Goal: Information Seeking & Learning: Learn about a topic

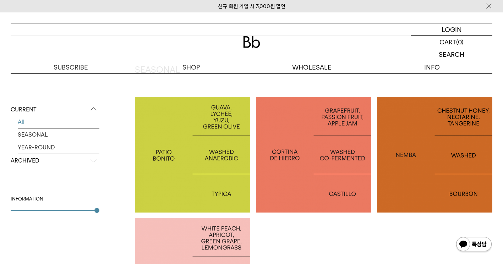
scroll to position [142, 0]
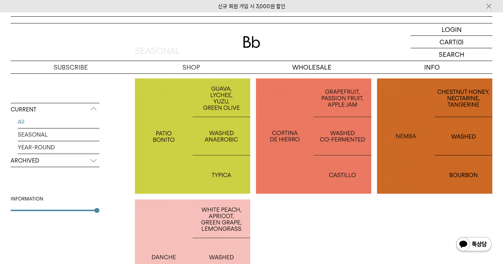
click at [182, 218] on div at bounding box center [192, 257] width 115 height 115
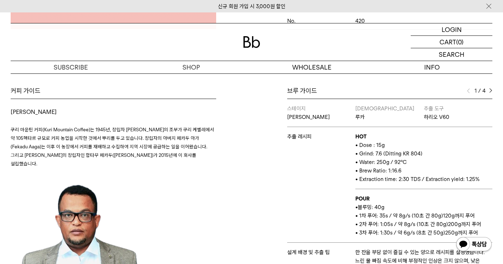
click at [491, 92] on img at bounding box center [490, 90] width 3 height 5
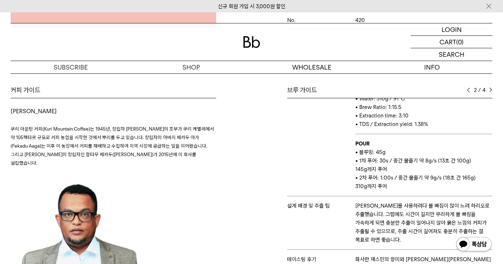
scroll to position [284, 0]
click at [491, 91] on img at bounding box center [490, 90] width 3 height 5
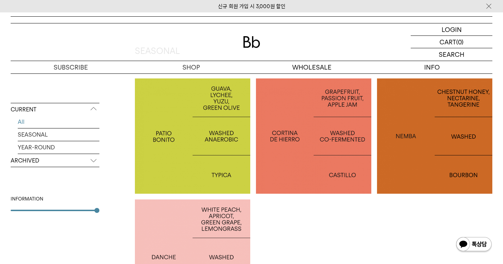
click at [311, 147] on div at bounding box center [313, 135] width 115 height 115
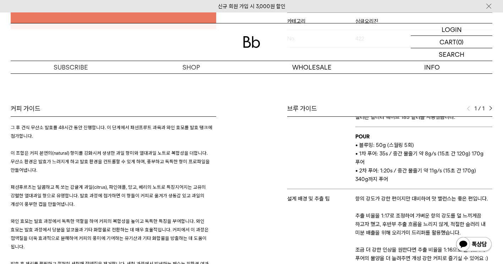
scroll to position [284, 0]
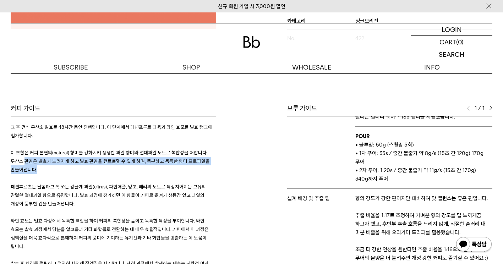
drag, startPoint x: 24, startPoint y: 136, endPoint x: 124, endPoint y: 145, distance: 100.5
click at [124, 148] on p "이 조합은 커피 본연의(natural) 향미를 강화시켜 생생한 과일 향미와 열대과일 노트로 복합성을 더합니다. 무산소 환경은 발효가 느려지게 …" at bounding box center [114, 161] width 206 height 26
drag, startPoint x: 124, startPoint y: 145, endPoint x: 148, endPoint y: 147, distance: 24.2
click at [148, 148] on p "이 조합은 커피 본연의(natural) 향미를 강화시켜 생생한 과일 향미와 열대과일 노트로 복합성을 더합니다. 무산소 환경은 발효가 느려지게 …" at bounding box center [114, 161] width 206 height 26
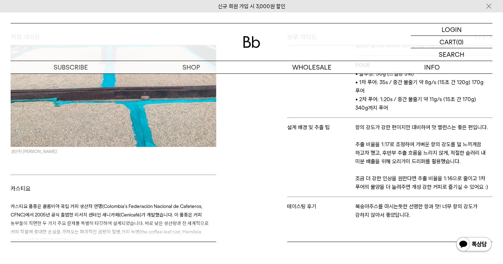
scroll to position [210, 0]
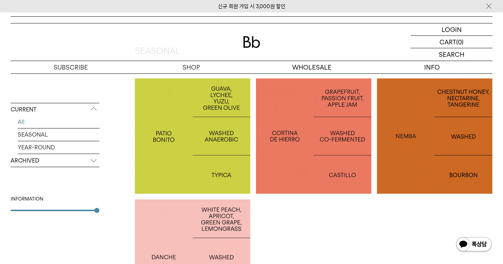
click at [190, 143] on div at bounding box center [192, 135] width 115 height 115
click at [302, 108] on div at bounding box center [313, 135] width 115 height 115
click at [184, 140] on p "COLOMBIA PATIO BONITO" at bounding box center [192, 136] width 115 height 10
